Goal: Task Accomplishment & Management: Complete application form

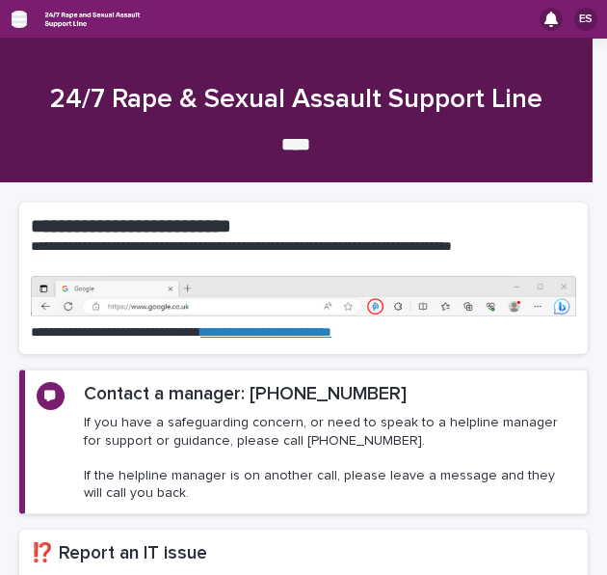
click at [21, 16] on icon "button" at bounding box center [19, 19] width 15 height 17
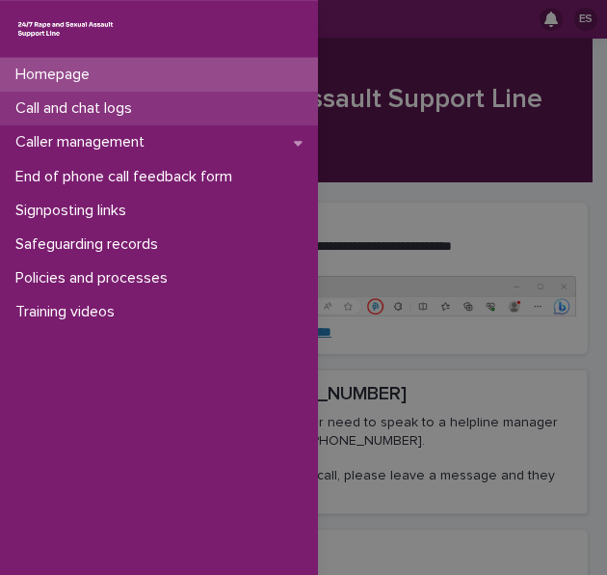
click at [69, 108] on p "Call and chat logs" at bounding box center [78, 108] width 140 height 18
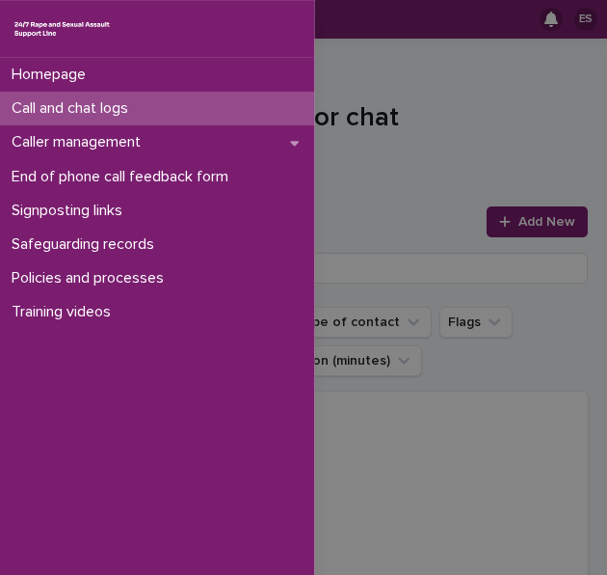
click at [259, 149] on div "Caller management" at bounding box center [155, 142] width 318 height 34
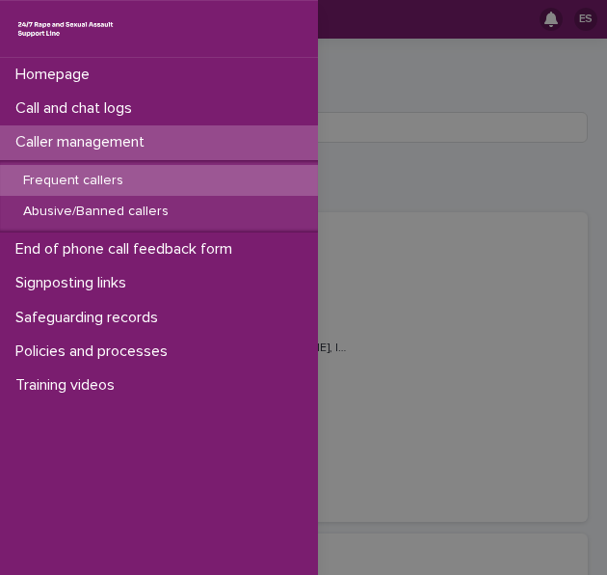
click at [395, 198] on div "Homepage Call and chat logs Caller management Frequent callers Abusive/Banned c…" at bounding box center [303, 287] width 607 height 575
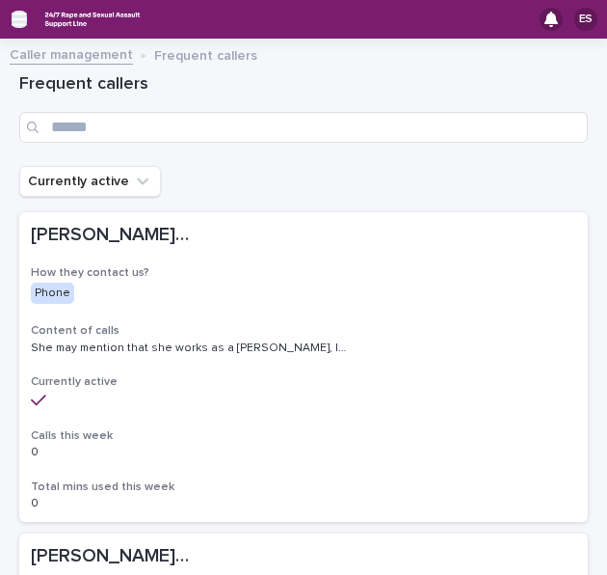
click at [13, 13] on icon "button" at bounding box center [19, 19] width 15 height 13
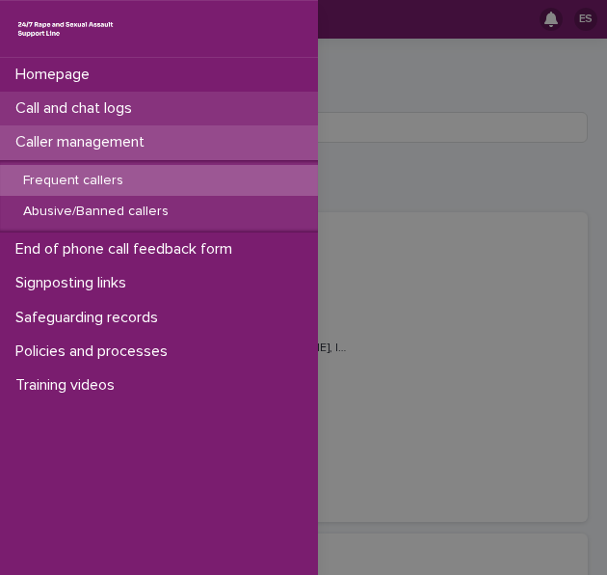
click at [63, 107] on p "Call and chat logs" at bounding box center [78, 108] width 140 height 18
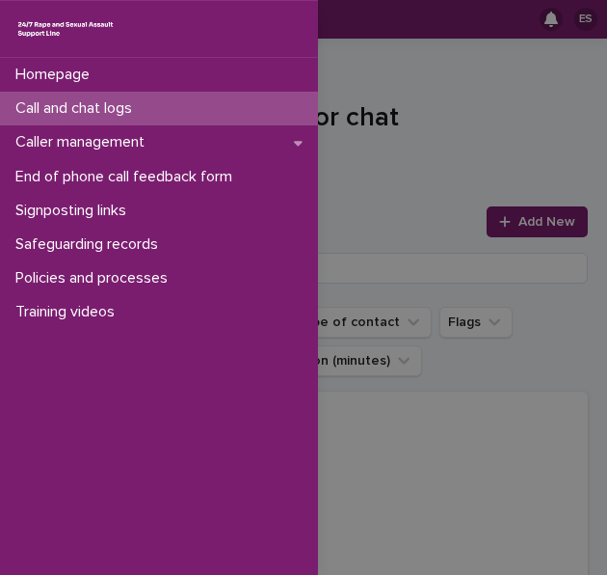
click at [411, 130] on div "Homepage Call and chat logs Caller management End of phone call feedback form S…" at bounding box center [303, 287] width 607 height 575
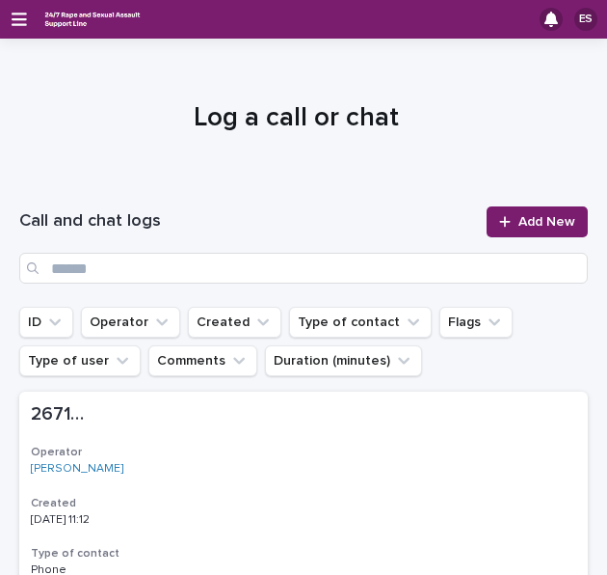
click at [498, 203] on div "Call and chat logs Add New" at bounding box center [303, 244] width 569 height 123
click at [501, 220] on div at bounding box center [508, 221] width 19 height 13
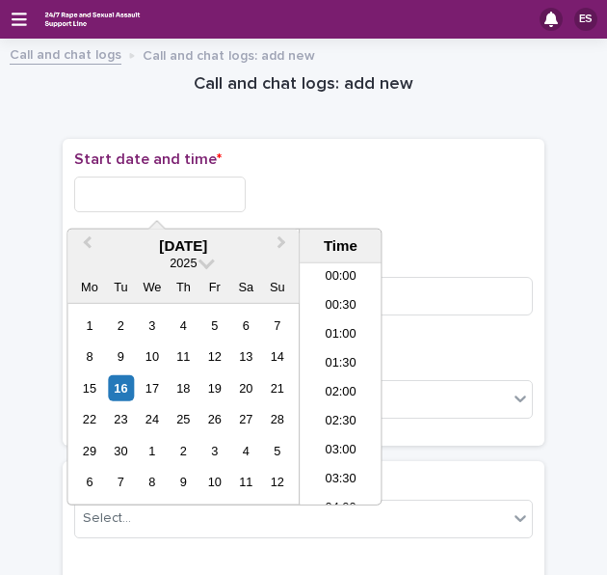
click at [204, 177] on input "text" at bounding box center [160, 194] width 172 height 36
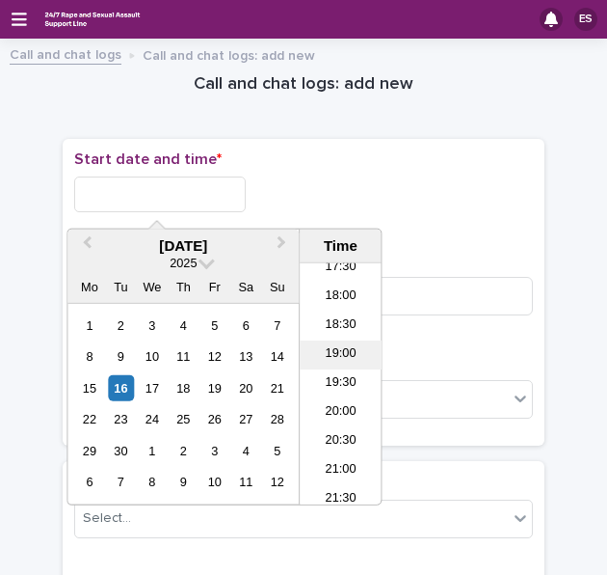
click at [336, 358] on li "19:00" at bounding box center [341, 354] width 82 height 29
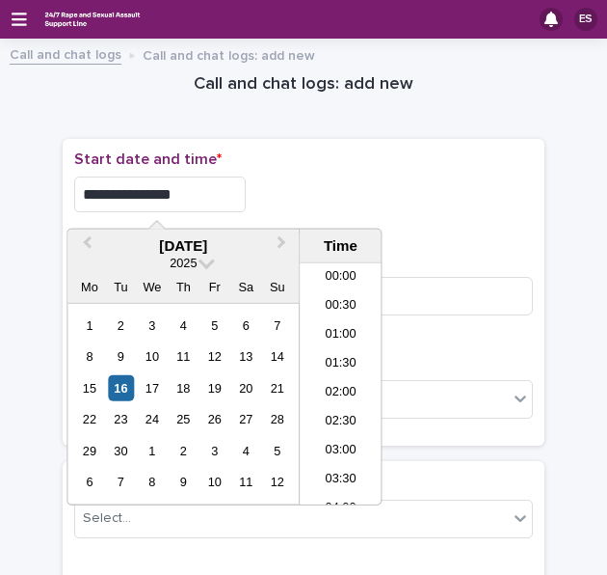
scroll to position [993, 0]
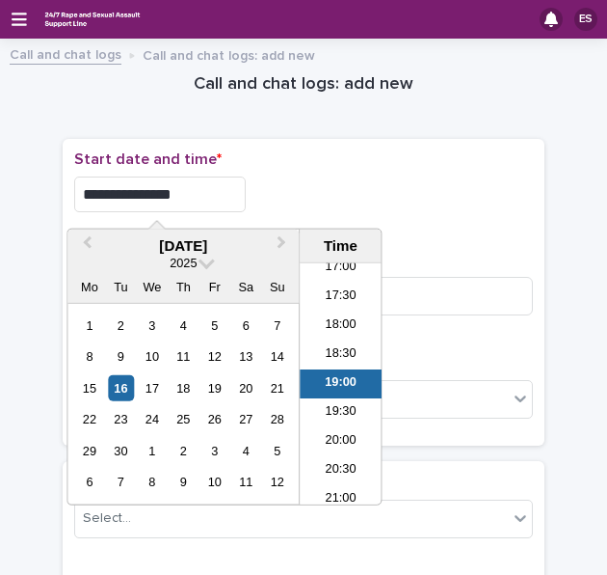
click at [219, 188] on input "**********" at bounding box center [160, 194] width 172 height 36
type input "**********"
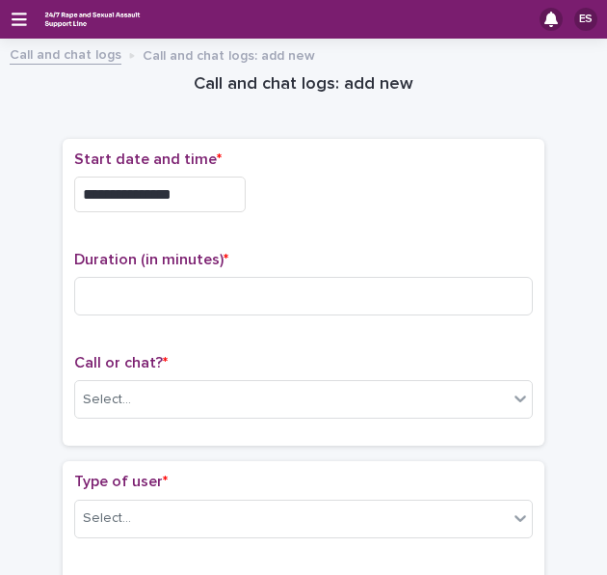
click at [275, 186] on div "**********" at bounding box center [303, 194] width 459 height 36
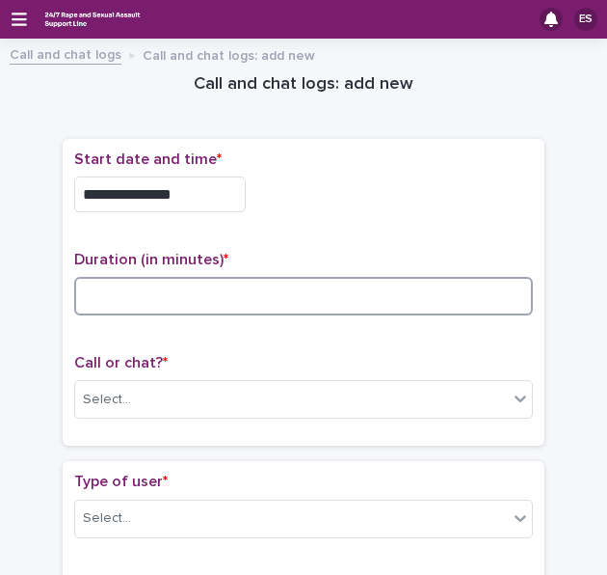
click at [135, 288] on input at bounding box center [303, 296] width 459 height 39
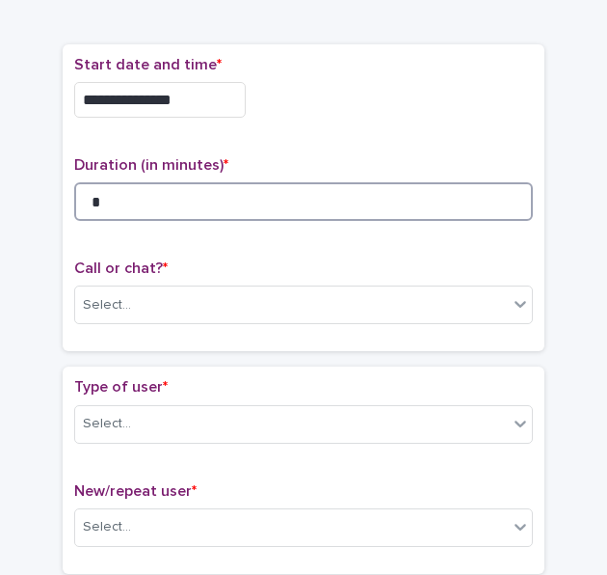
scroll to position [100, 0]
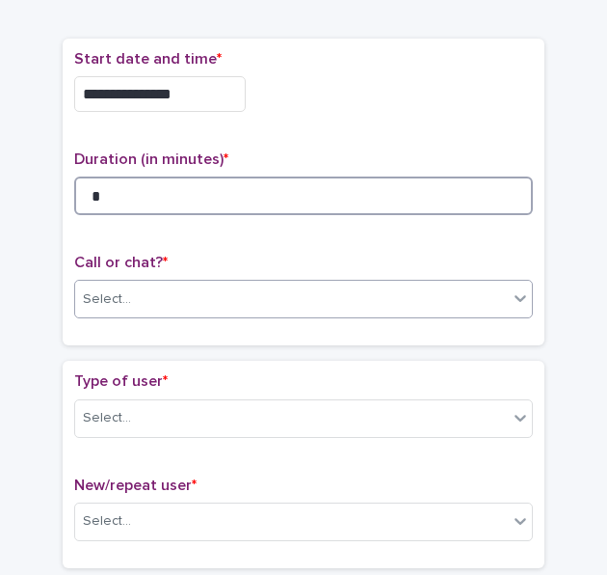
type input "*"
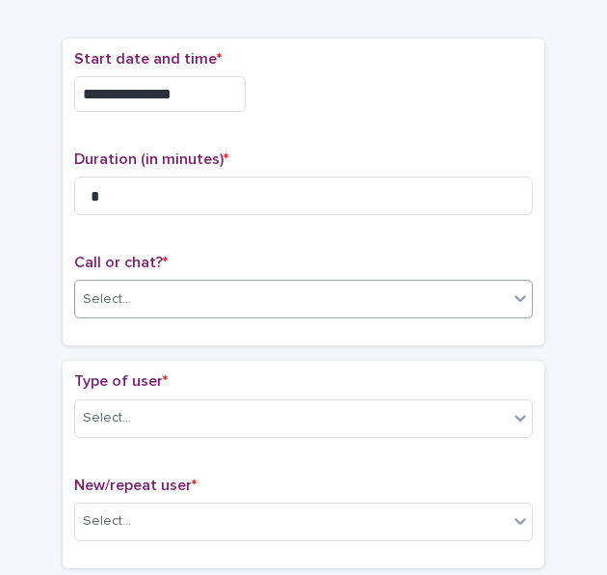
click at [135, 288] on div "Select..." at bounding box center [291, 299] width 433 height 32
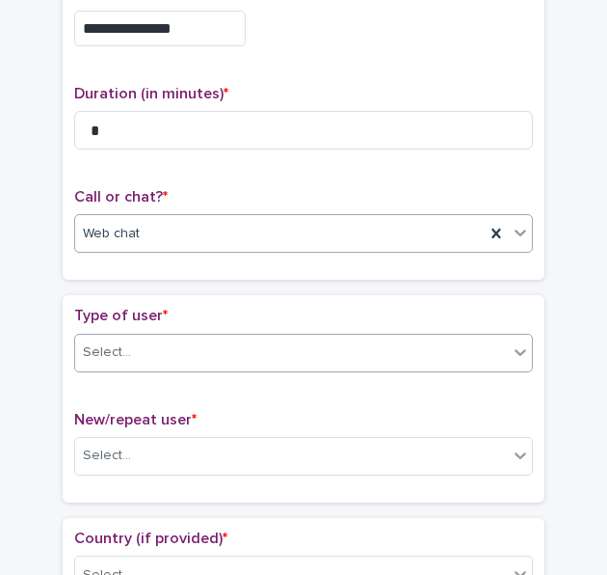
click at [125, 349] on div "Select..." at bounding box center [291, 352] width 433 height 32
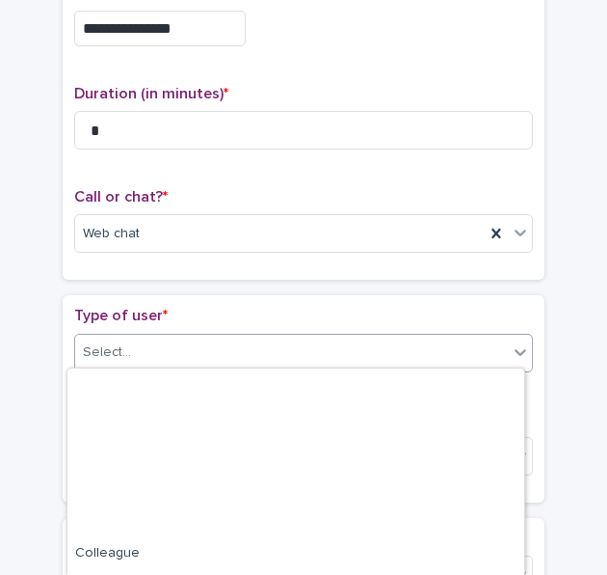
scroll to position [299, 0]
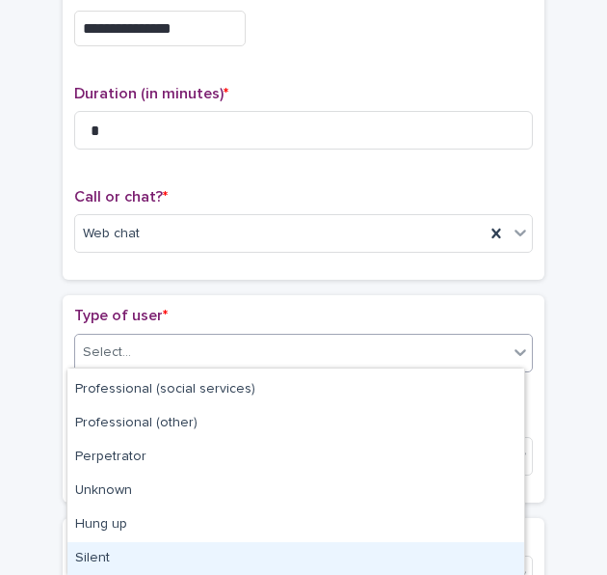
click at [94, 548] on div "Silent" at bounding box center [295, 559] width 457 height 34
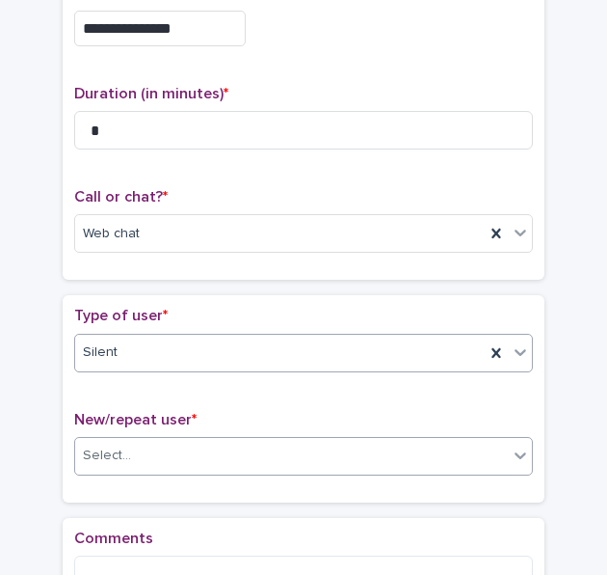
click at [115, 445] on div "Select..." at bounding box center [107, 455] width 48 height 20
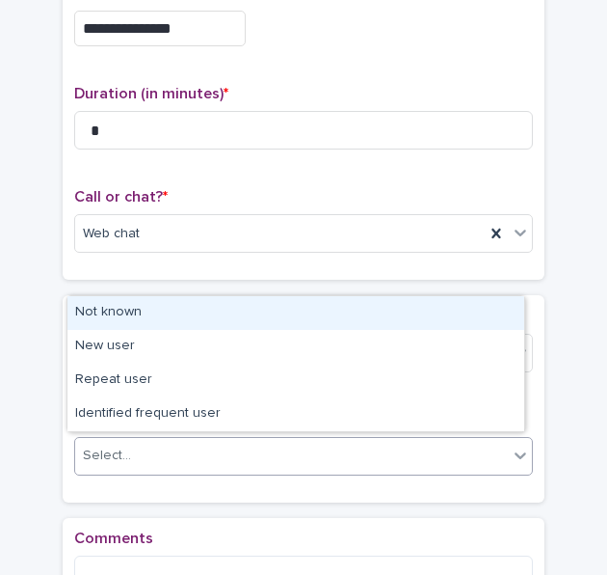
click at [127, 318] on div "Not known" at bounding box center [295, 313] width 457 height 34
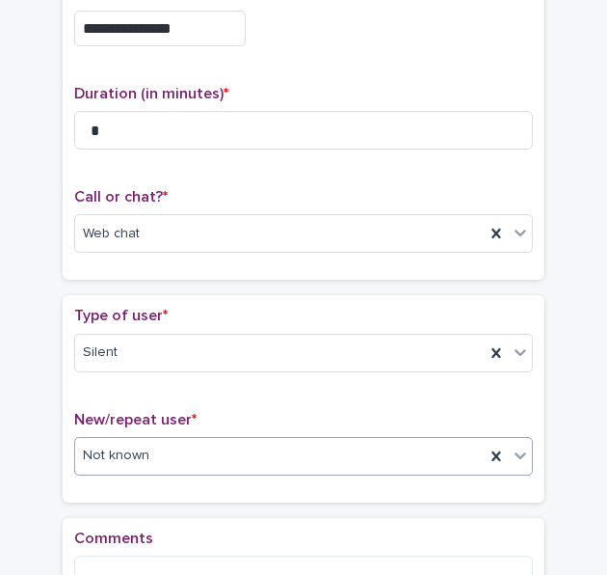
scroll to position [369, 0]
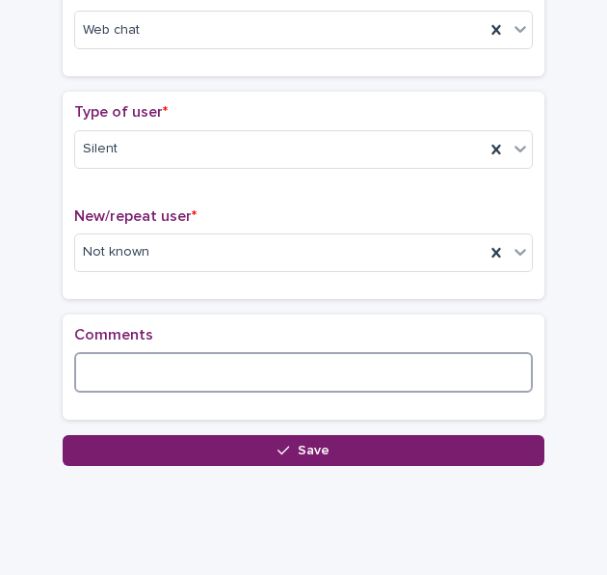
click at [108, 352] on textarea at bounding box center [303, 372] width 459 height 40
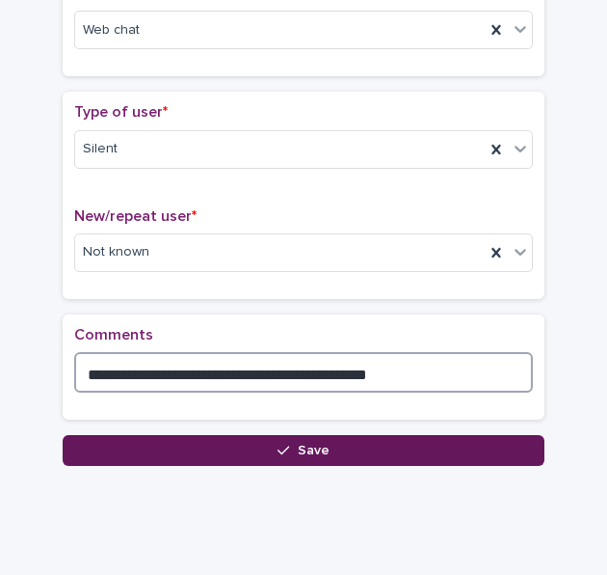
type textarea "**********"
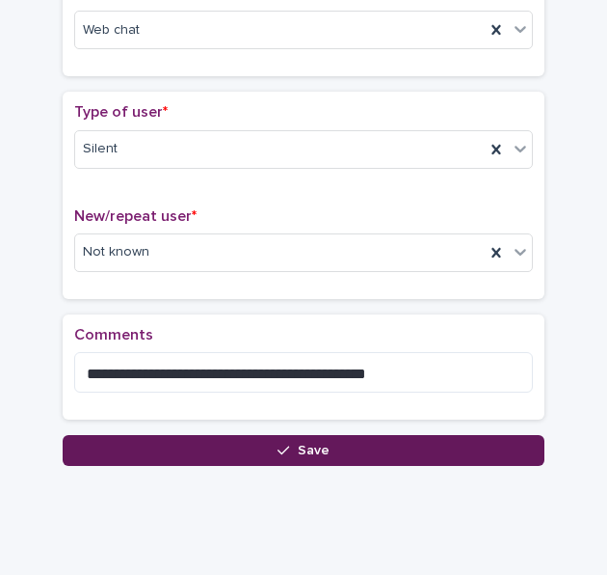
click at [114, 438] on button "Save" at bounding box center [304, 450] width 482 height 31
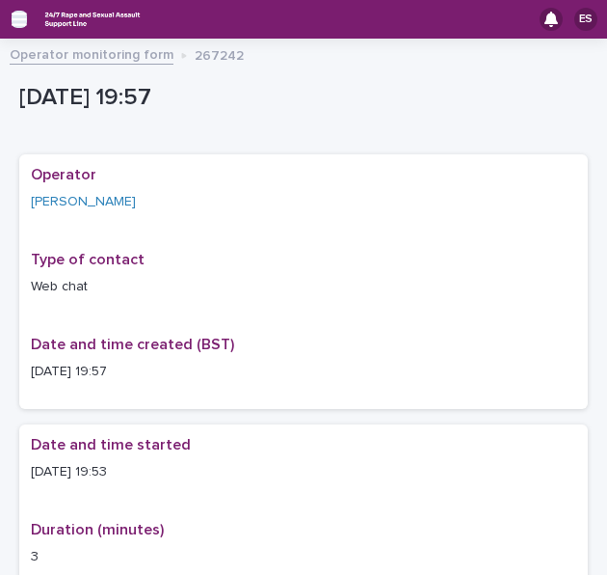
click at [19, 24] on icon "button" at bounding box center [19, 19] width 15 height 13
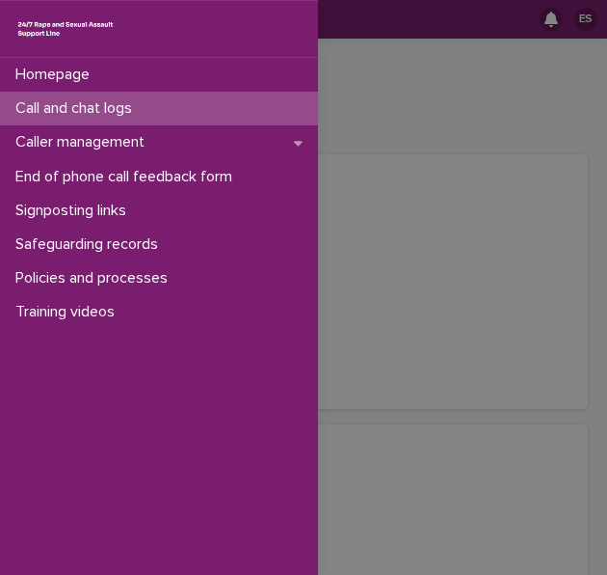
click at [74, 107] on p "Call and chat logs" at bounding box center [78, 108] width 140 height 18
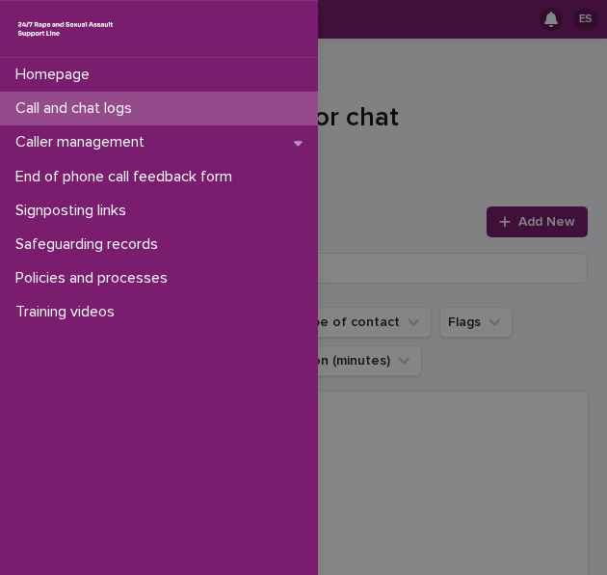
click at [552, 225] on div "Homepage Call and chat logs Caller management End of phone call feedback form S…" at bounding box center [303, 287] width 607 height 575
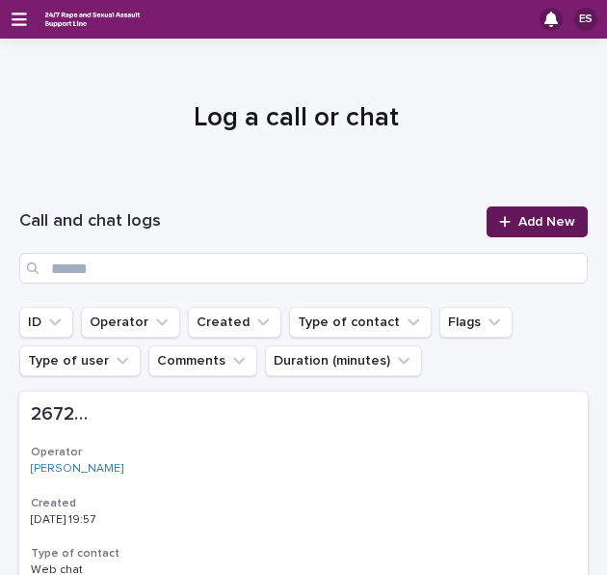
click at [546, 224] on span "Add New" at bounding box center [547, 221] width 57 height 13
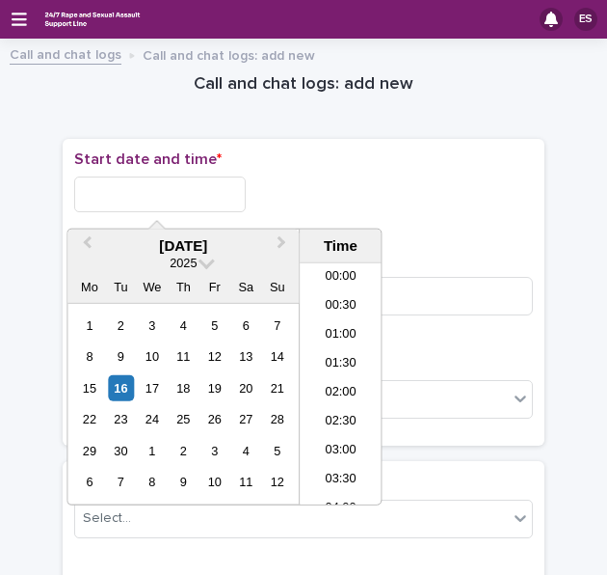
click at [174, 195] on input "text" at bounding box center [160, 194] width 172 height 36
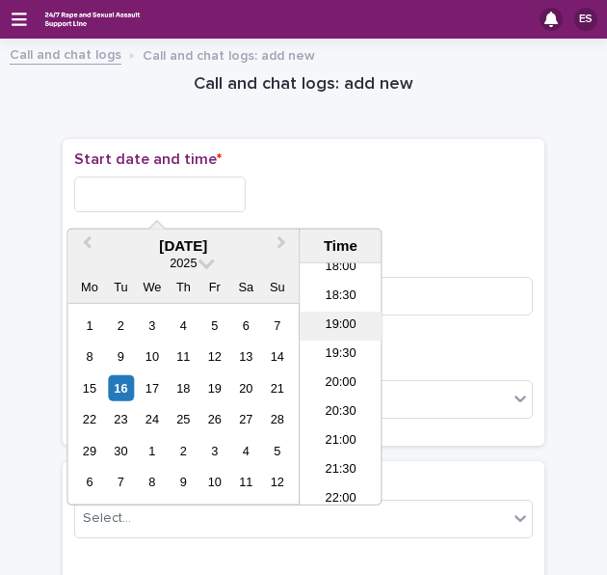
click at [332, 319] on li "19:00" at bounding box center [341, 325] width 82 height 29
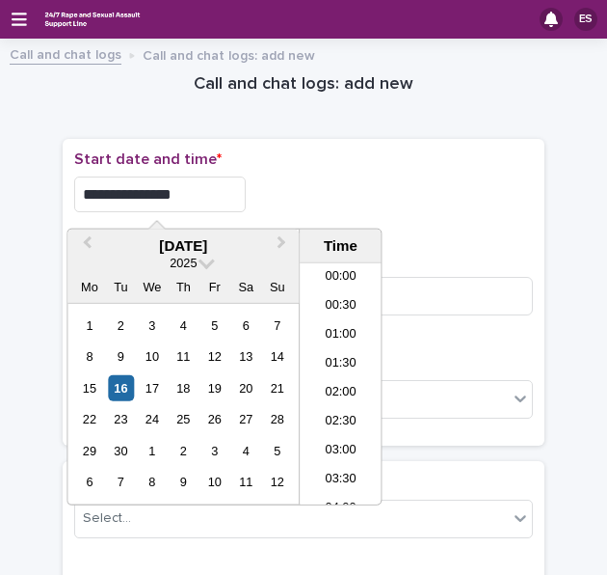
scroll to position [993, 0]
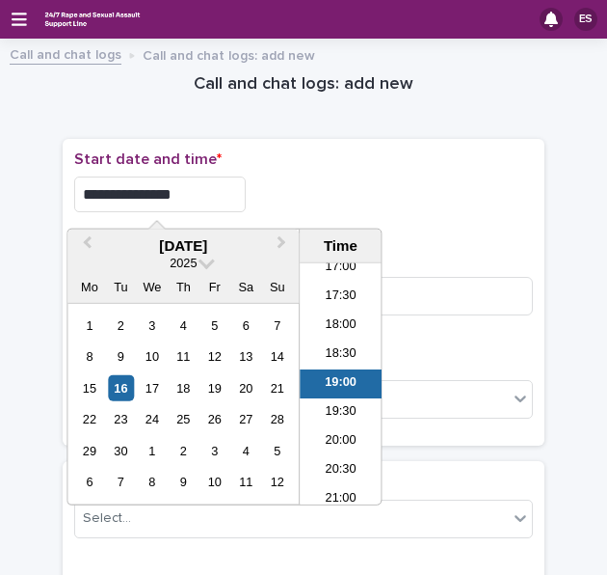
click at [228, 188] on input "**********" at bounding box center [160, 194] width 172 height 36
type input "**********"
click at [355, 184] on div "**********" at bounding box center [303, 194] width 459 height 36
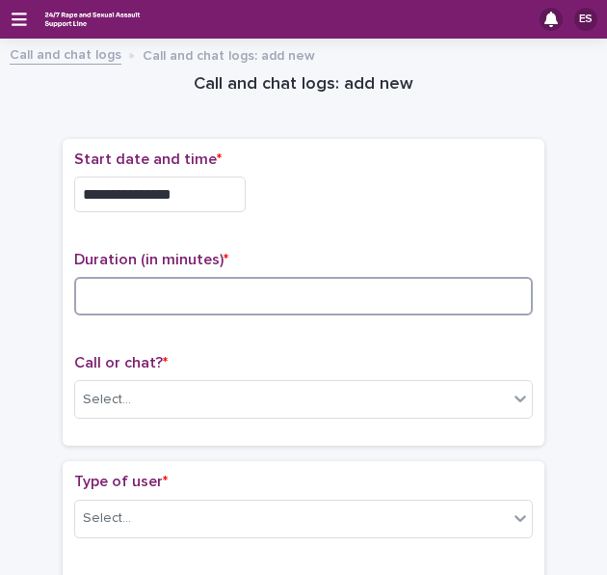
click at [182, 277] on input at bounding box center [303, 296] width 459 height 39
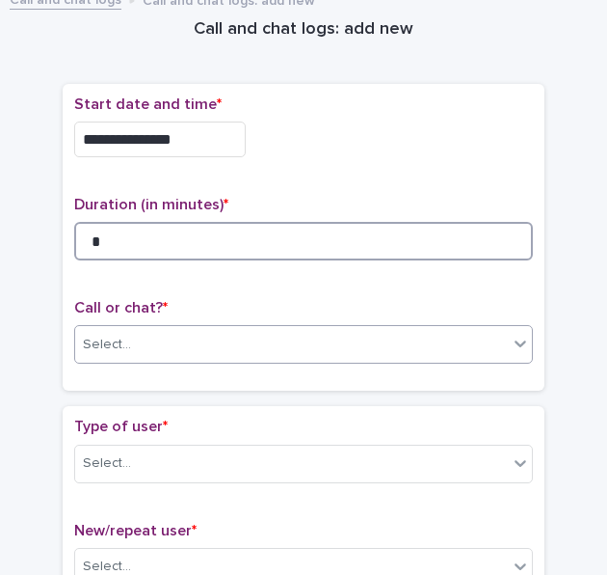
type input "*"
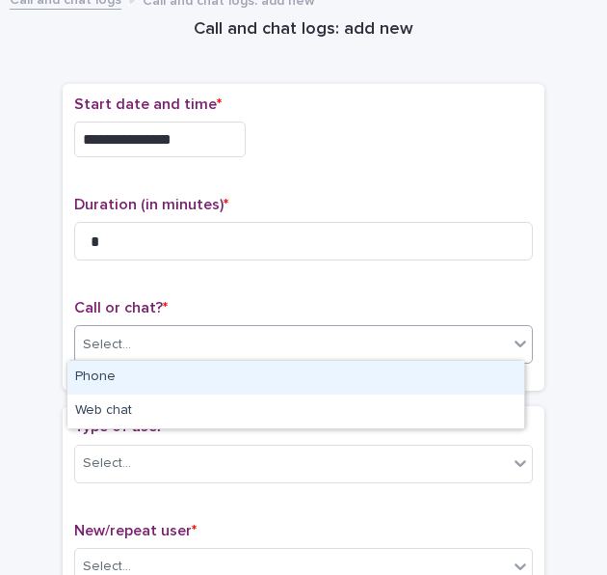
click at [101, 345] on div "Select..." at bounding box center [107, 345] width 48 height 20
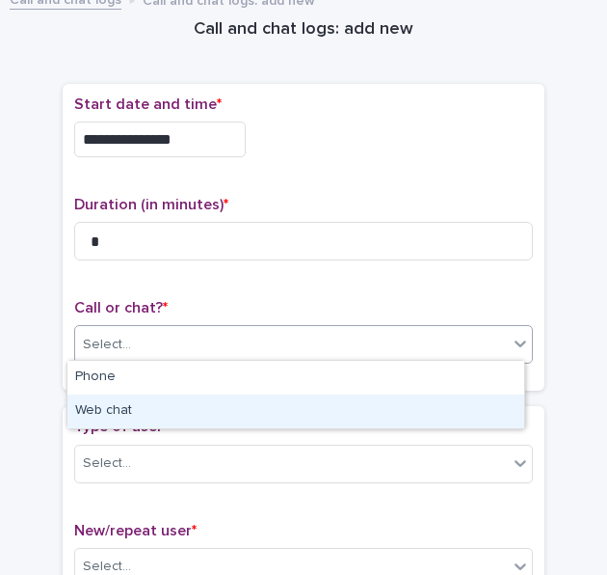
click at [99, 417] on div "Web chat" at bounding box center [295, 411] width 457 height 34
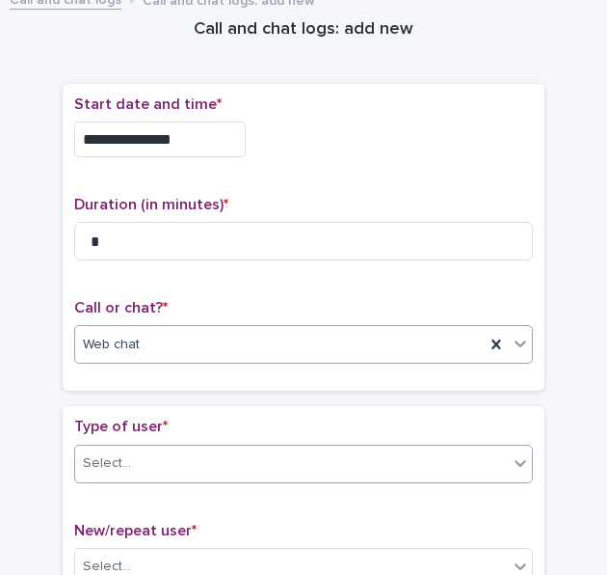
click at [143, 458] on div "Select..." at bounding box center [291, 463] width 433 height 32
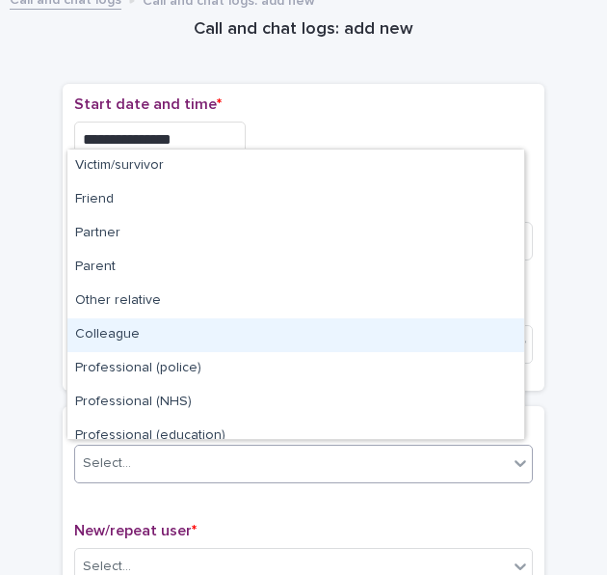
scroll to position [217, 0]
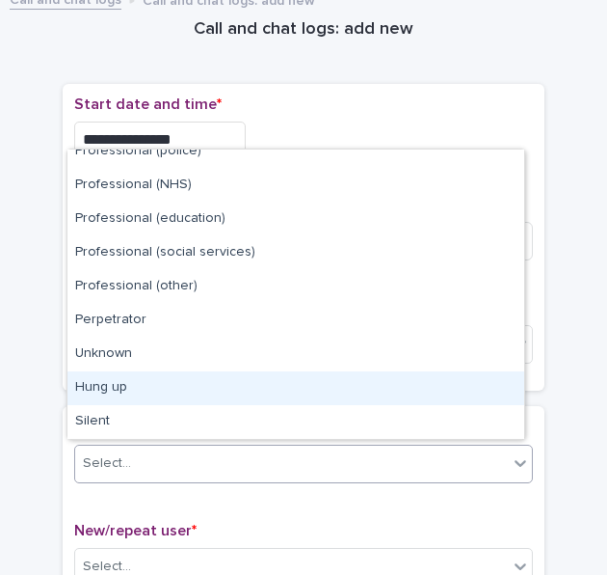
click at [147, 378] on div "Hung up" at bounding box center [295, 388] width 457 height 34
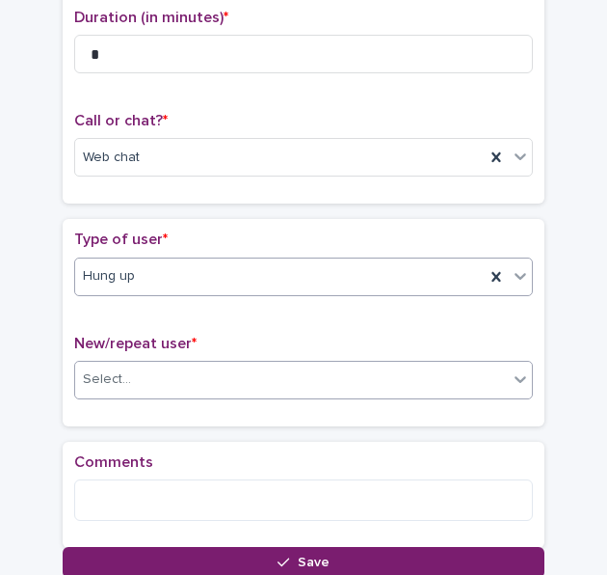
scroll to position [256, 0]
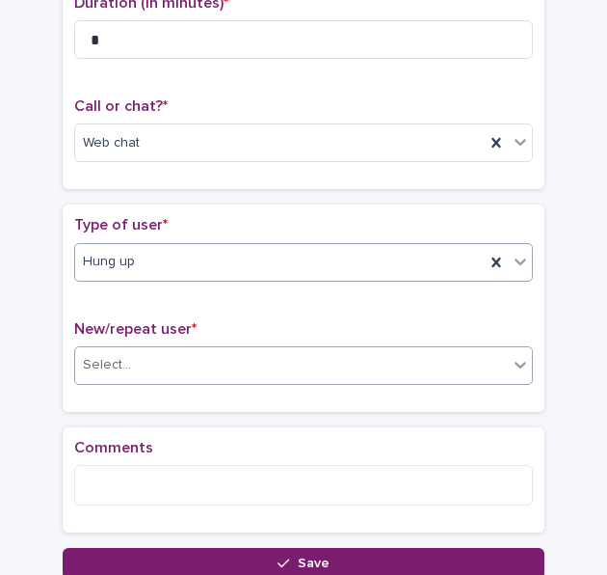
click at [125, 351] on div "Select..." at bounding box center [291, 365] width 433 height 32
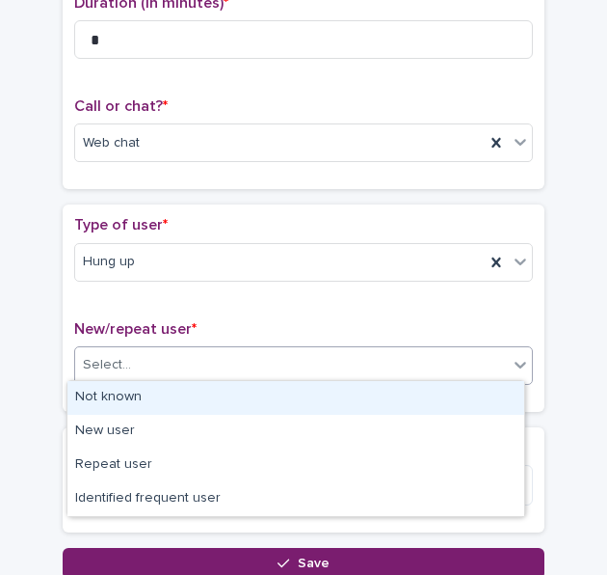
click at [131, 387] on div "Not known" at bounding box center [295, 398] width 457 height 34
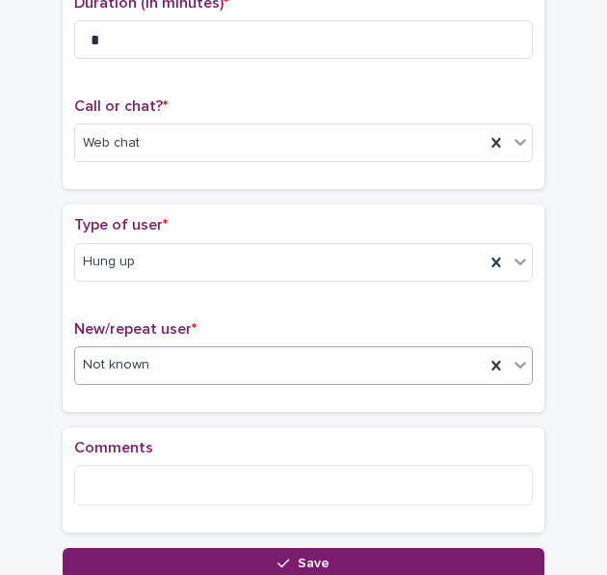
click at [121, 458] on div "Comments" at bounding box center [303, 480] width 459 height 83
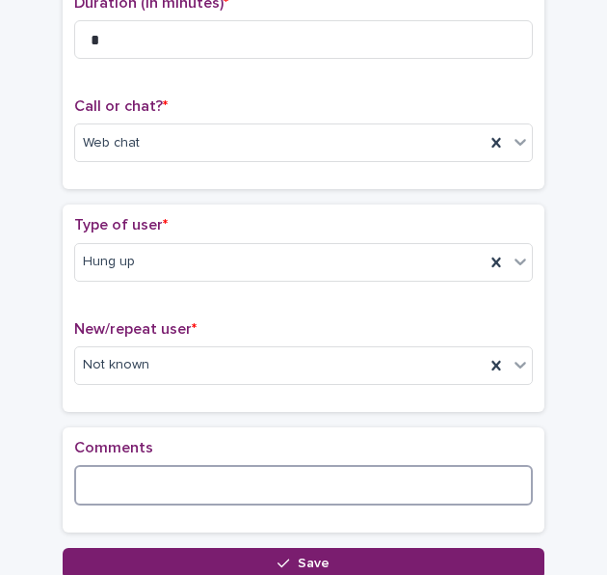
click at [116, 473] on textarea at bounding box center [303, 485] width 459 height 40
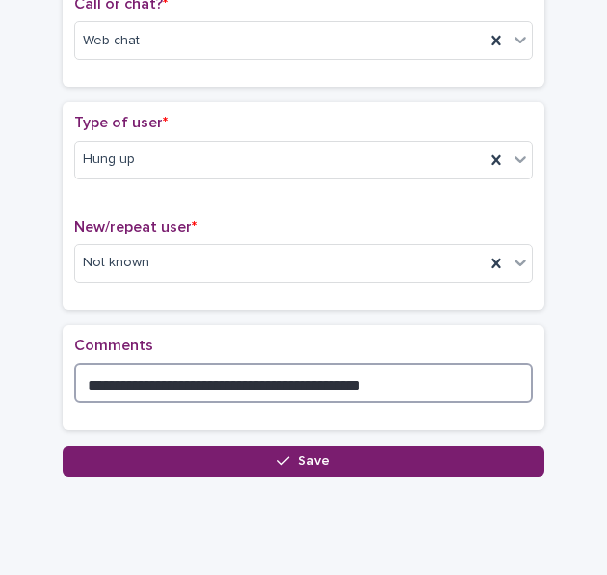
scroll to position [359, 0]
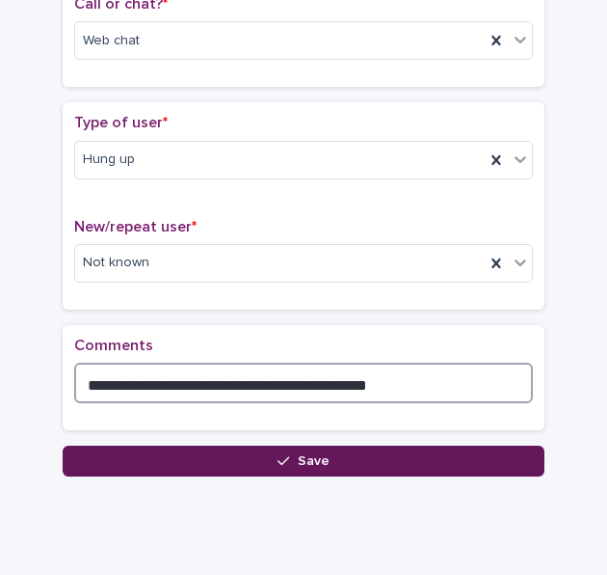
type textarea "**********"
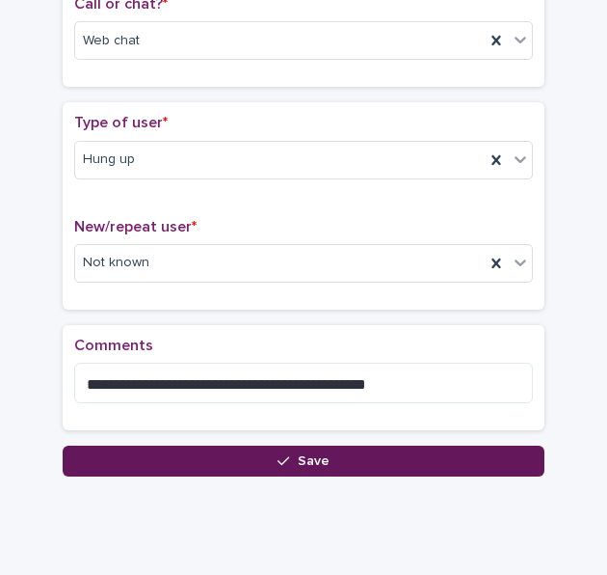
click at [187, 466] on button "Save" at bounding box center [304, 460] width 482 height 31
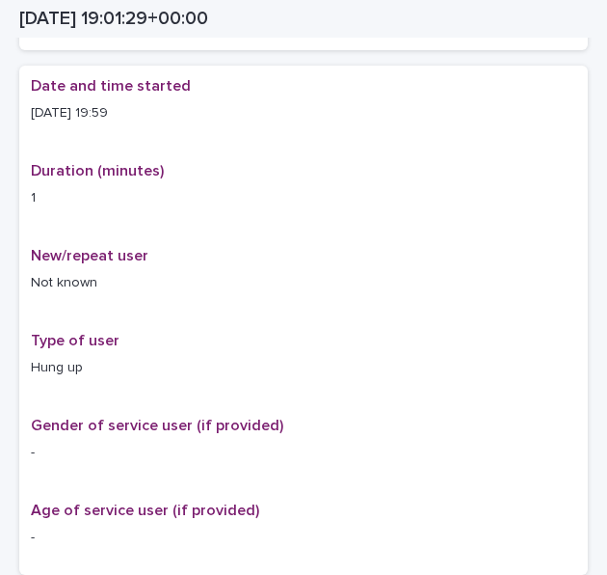
scroll to position [370, 0]
